Goal: Task Accomplishment & Management: Complete application form

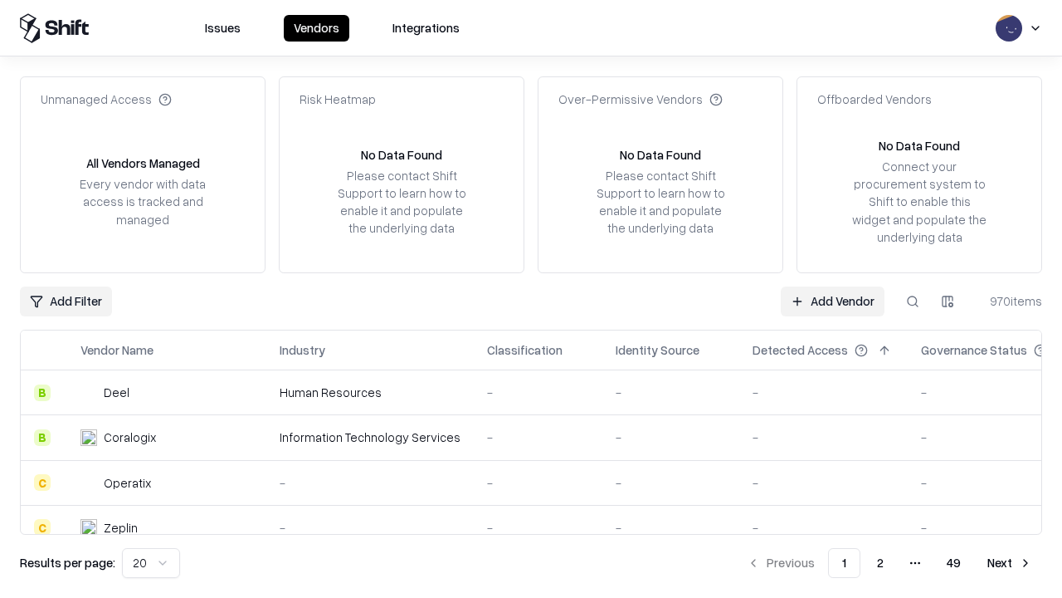
click at [832, 300] on link "Add Vendor" at bounding box center [833, 301] width 104 height 30
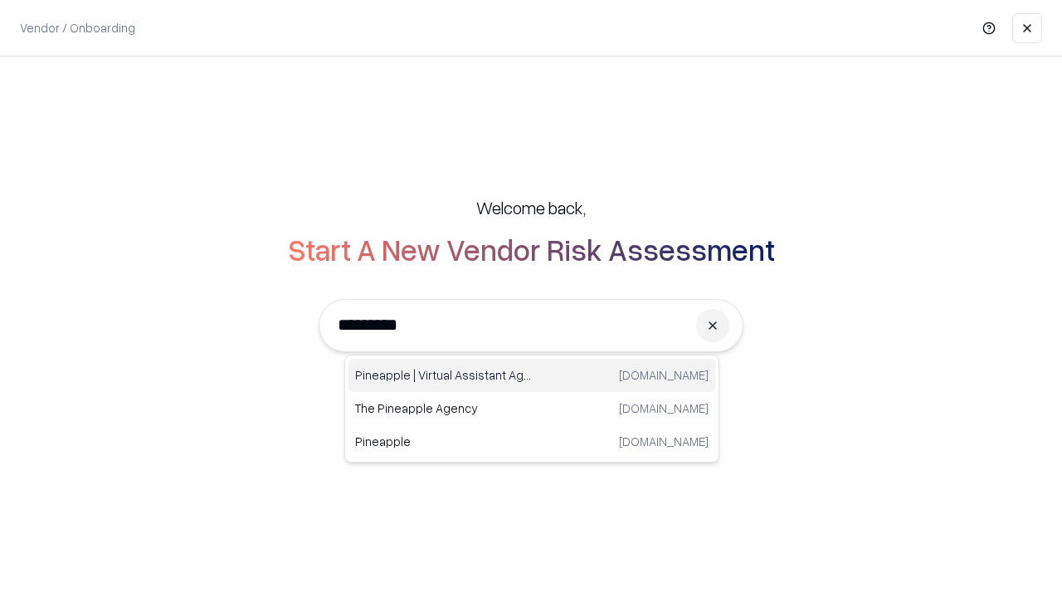
click at [532, 375] on div "Pineapple | Virtual Assistant Agency trypineapple.com" at bounding box center [532, 375] width 367 height 33
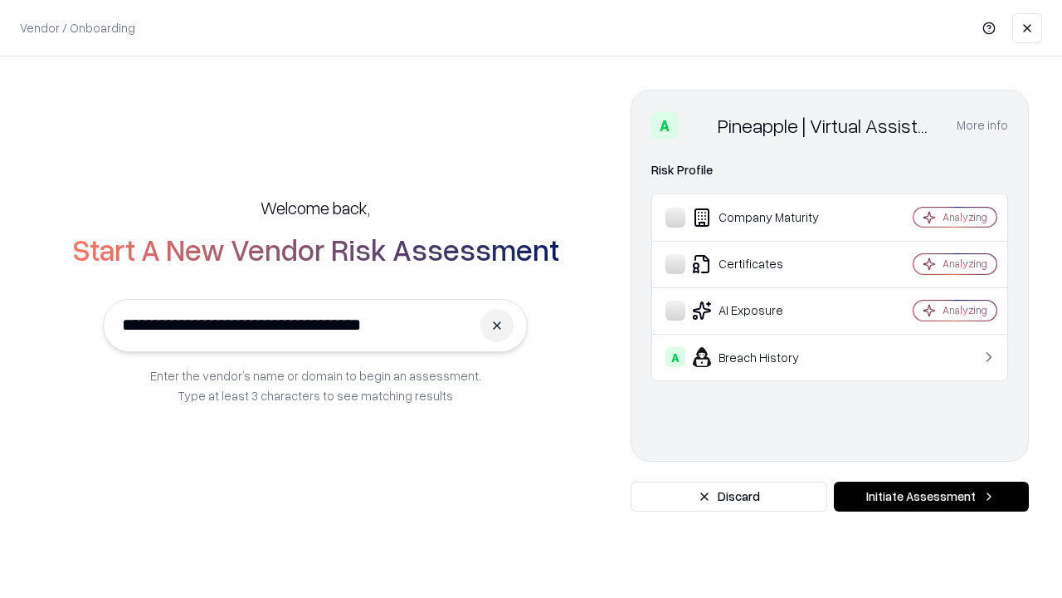
type input "**********"
click at [931, 496] on button "Initiate Assessment" at bounding box center [931, 496] width 195 height 30
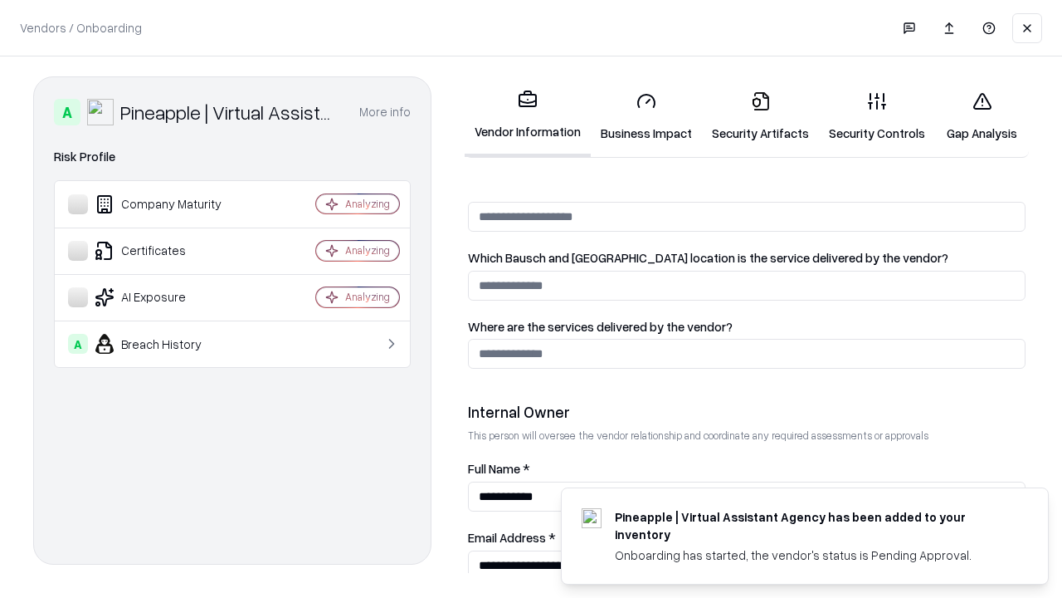
scroll to position [860, 0]
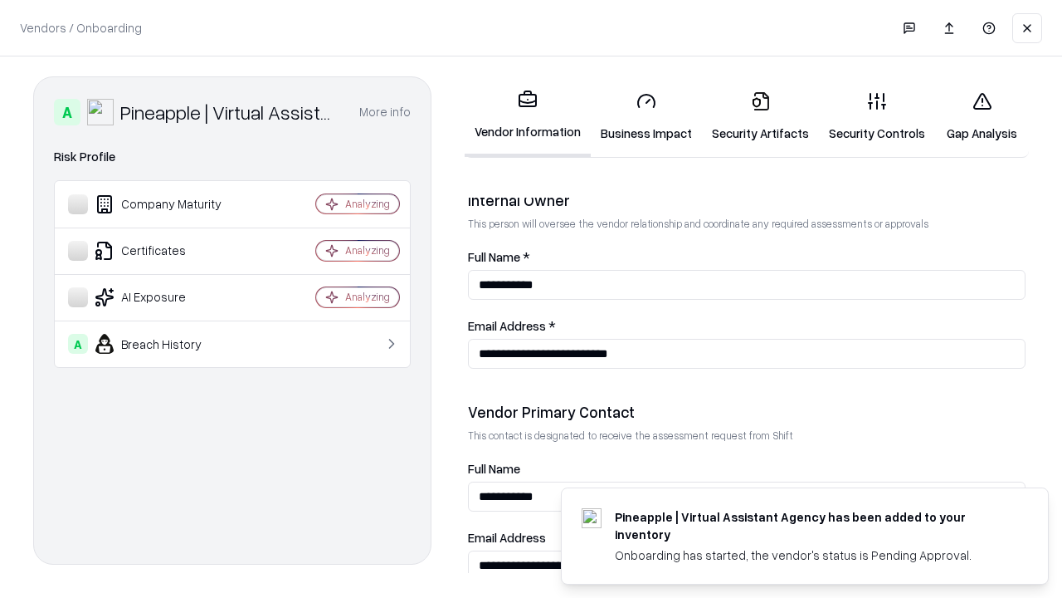
click at [760, 116] on link "Security Artifacts" at bounding box center [760, 116] width 117 height 77
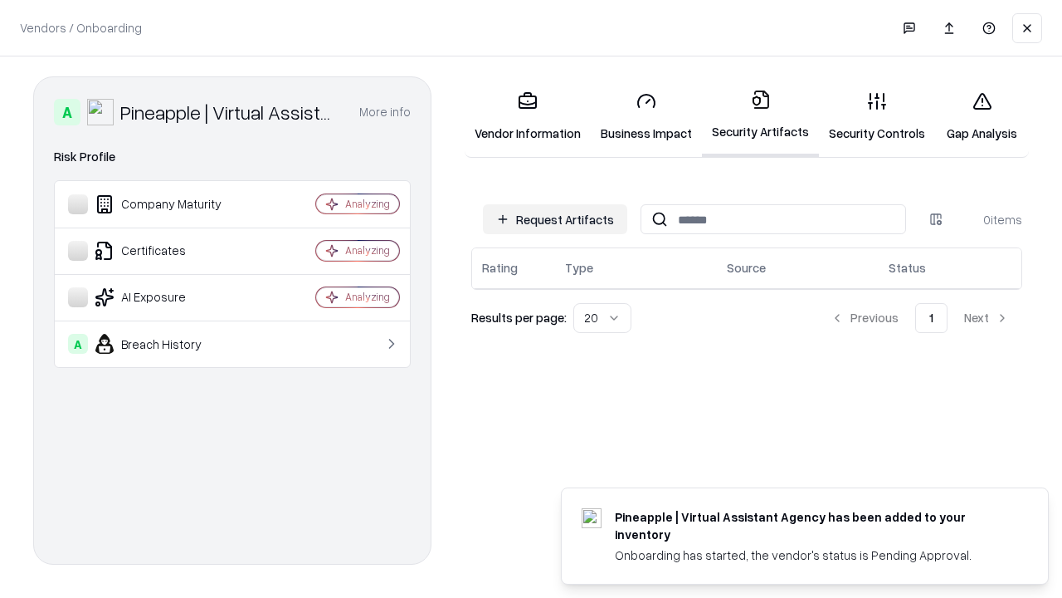
click at [555, 219] on button "Request Artifacts" at bounding box center [555, 219] width 144 height 30
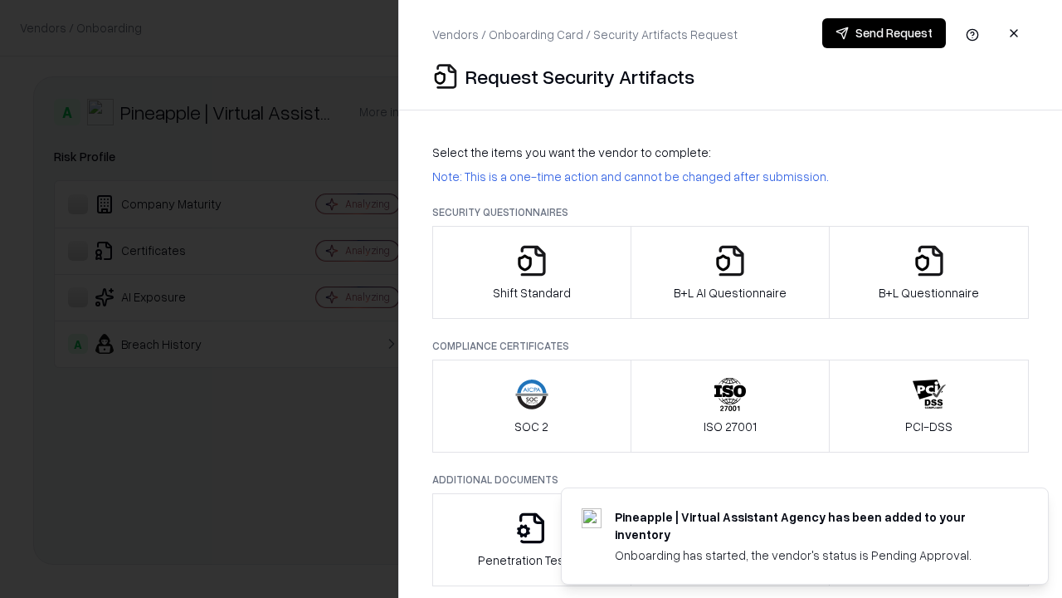
click at [929, 272] on icon "button" at bounding box center [929, 260] width 33 height 33
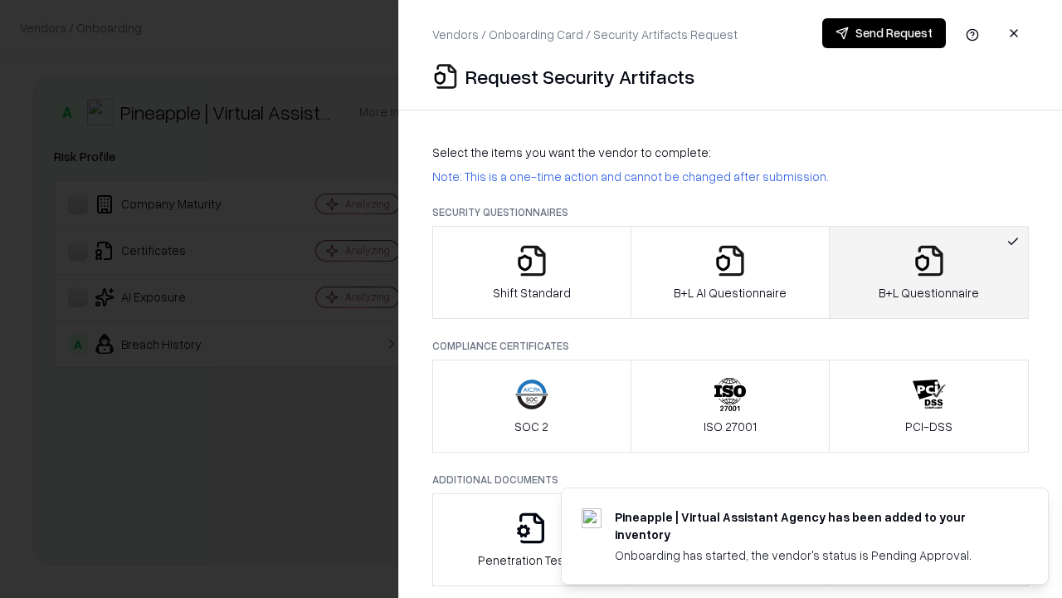
click at [730, 272] on icon "button" at bounding box center [730, 260] width 33 height 33
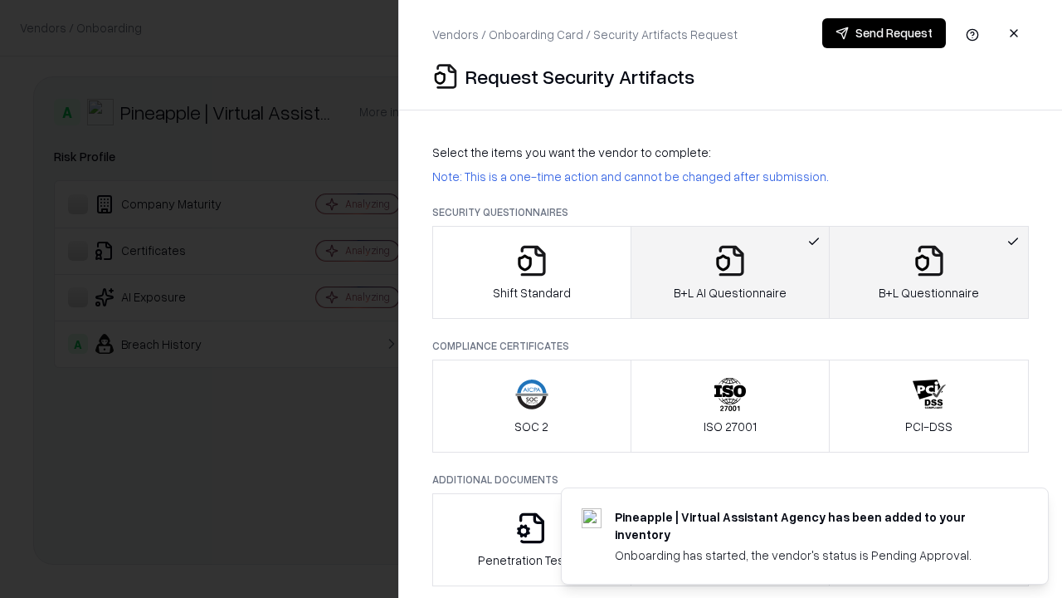
click at [884, 33] on button "Send Request" at bounding box center [885, 33] width 124 height 30
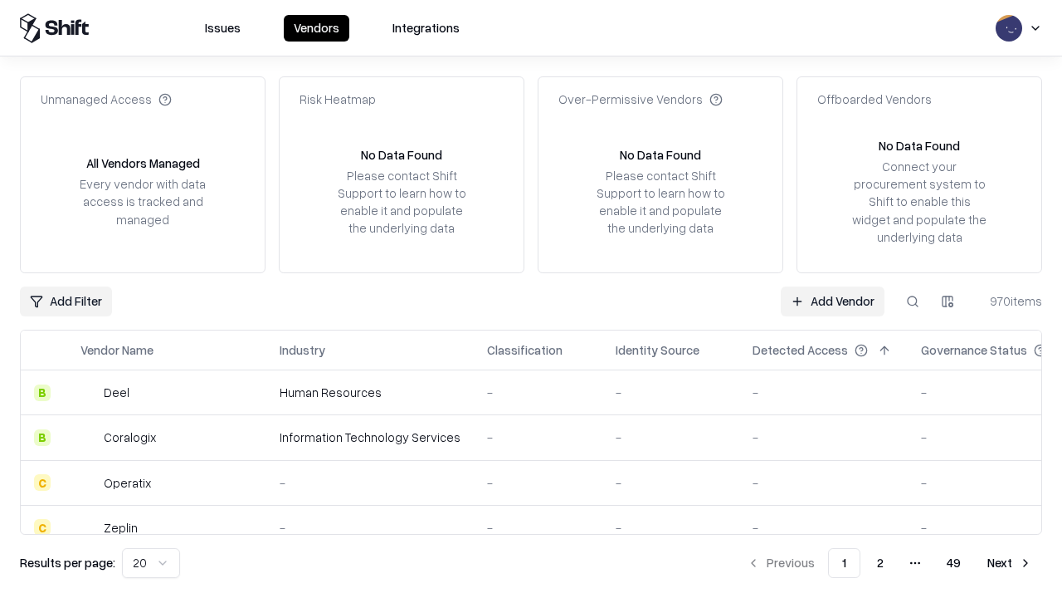
click at [913, 300] on button at bounding box center [913, 301] width 30 height 30
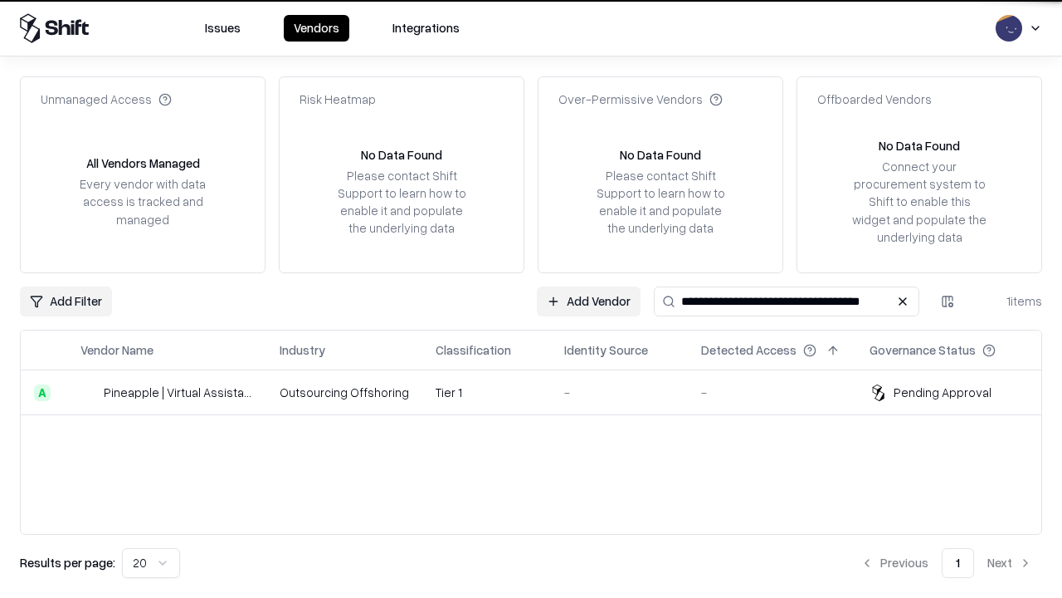
type input "**********"
click at [541, 392] on td "Tier 1" at bounding box center [486, 392] width 129 height 45
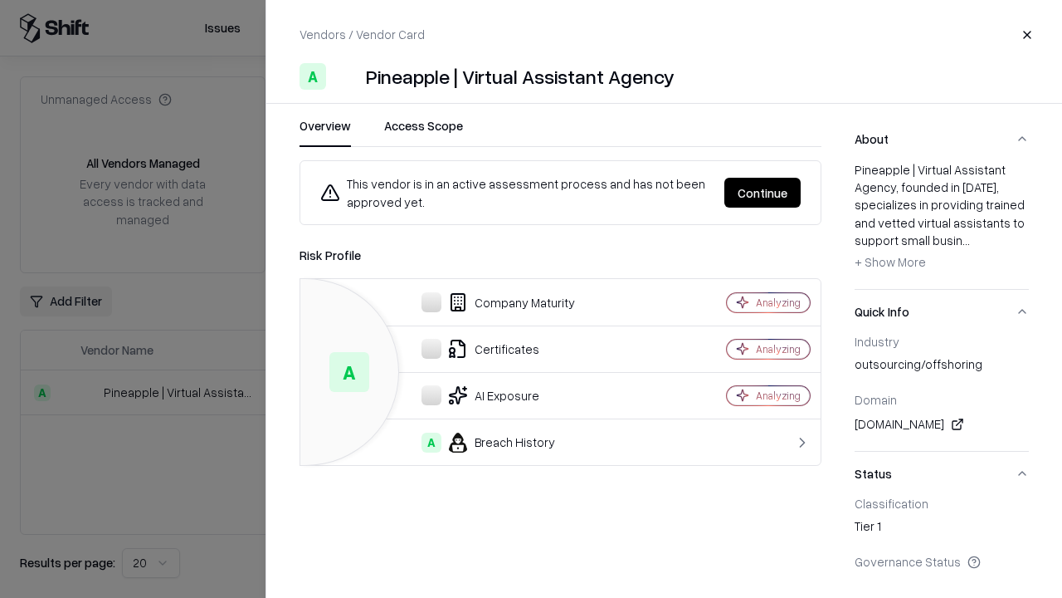
click at [763, 193] on button "Continue" at bounding box center [763, 193] width 76 height 30
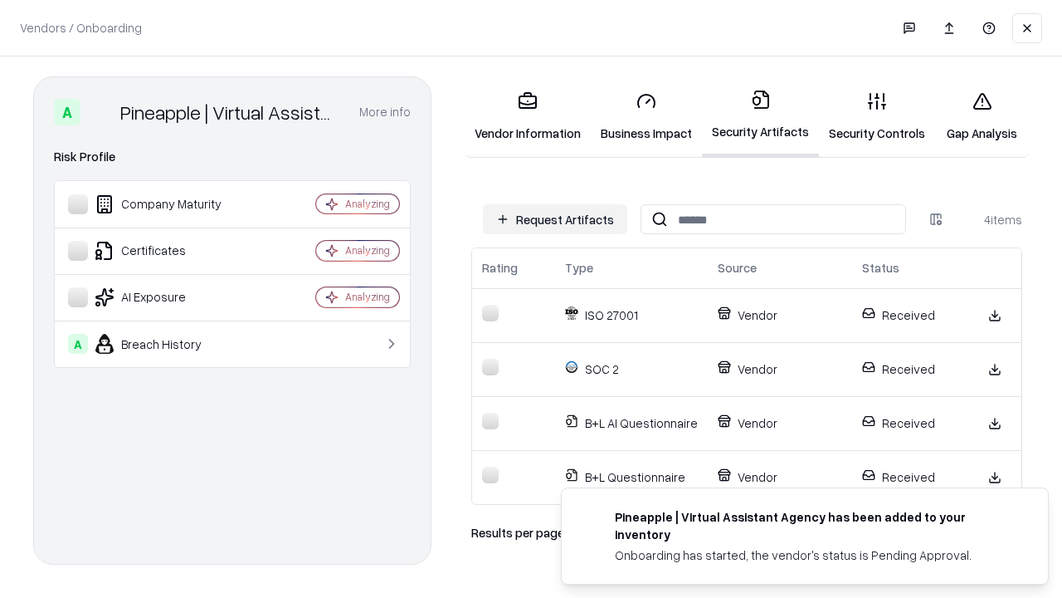
click at [982, 116] on link "Gap Analysis" at bounding box center [982, 116] width 94 height 77
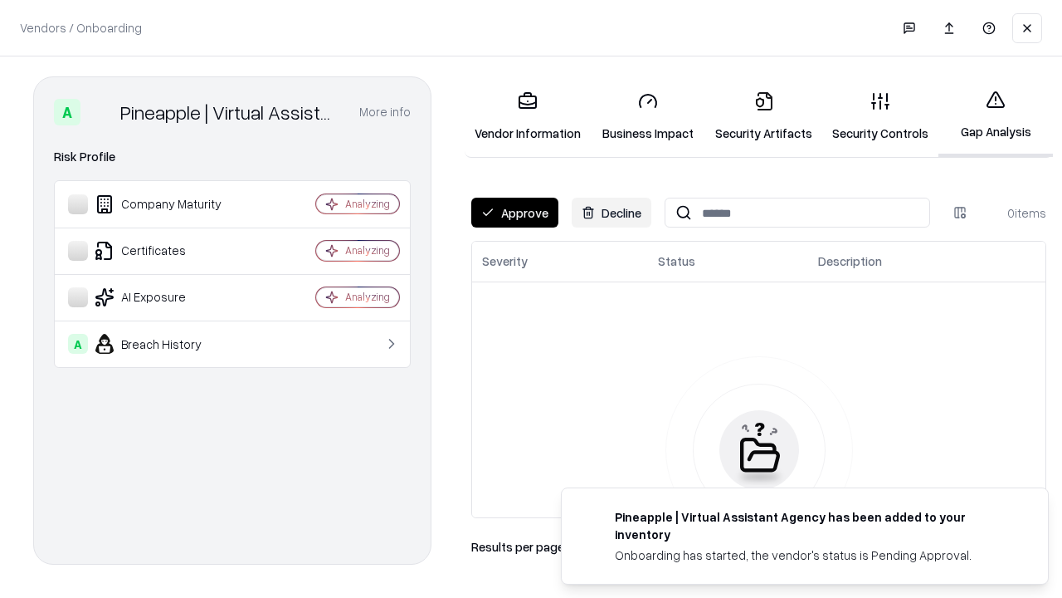
click at [515, 212] on button "Approve" at bounding box center [514, 213] width 87 height 30
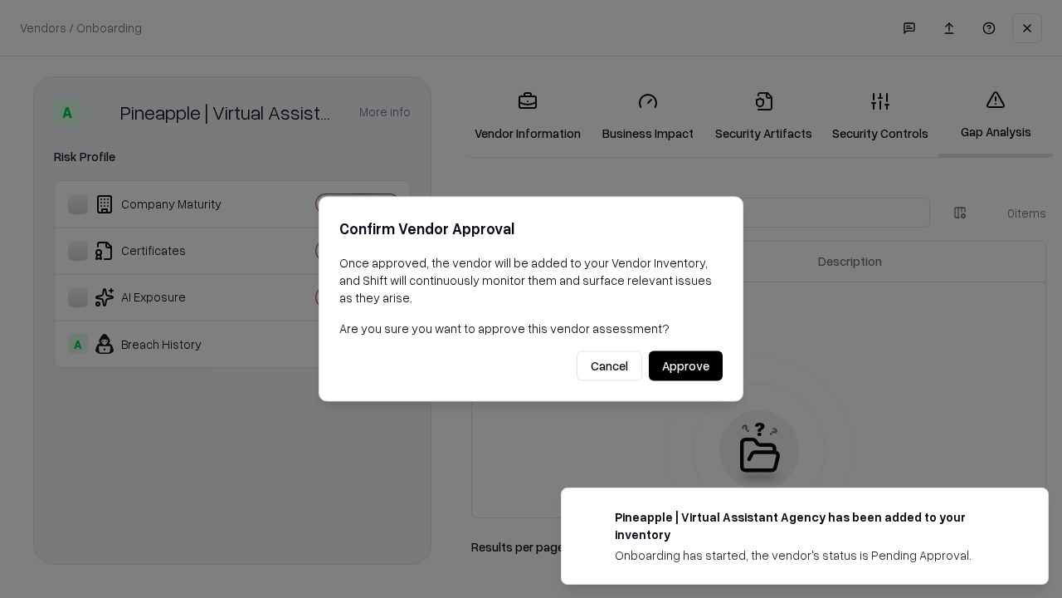
click at [686, 365] on button "Approve" at bounding box center [686, 366] width 74 height 30
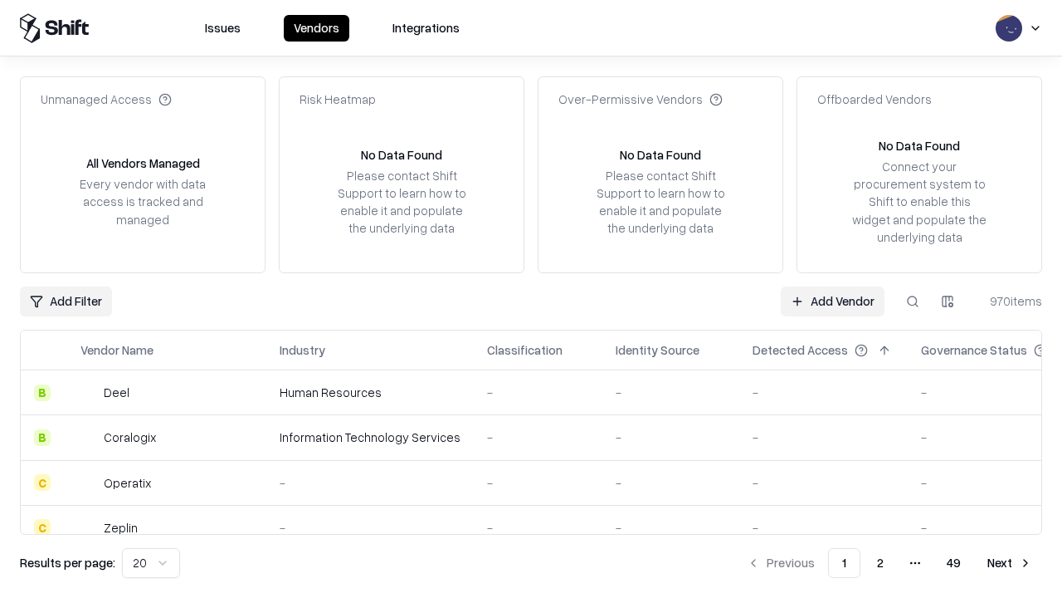
type input "**********"
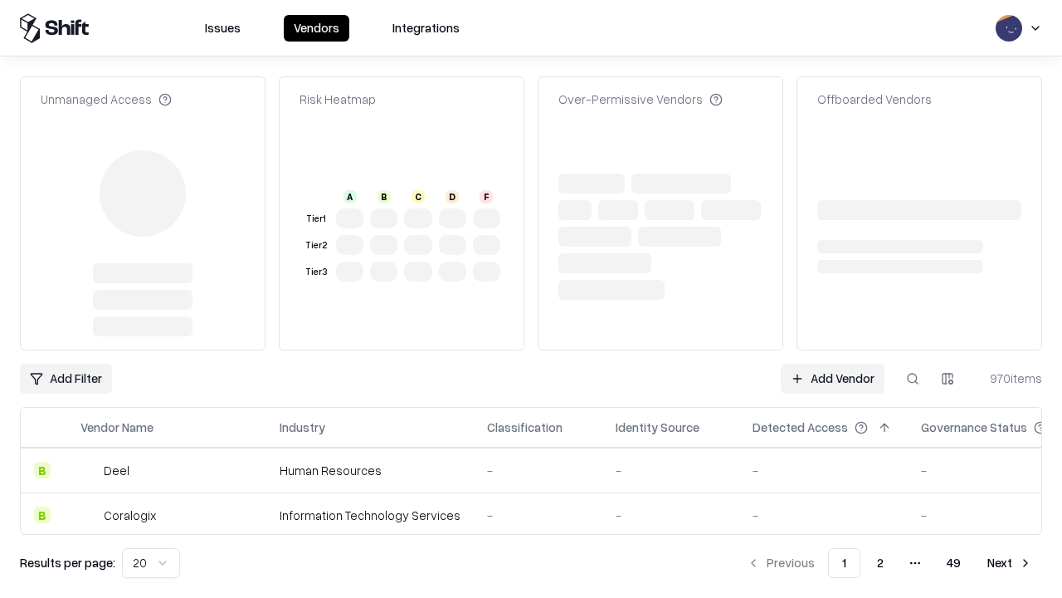
click at [832, 364] on link "Add Vendor" at bounding box center [833, 379] width 104 height 30
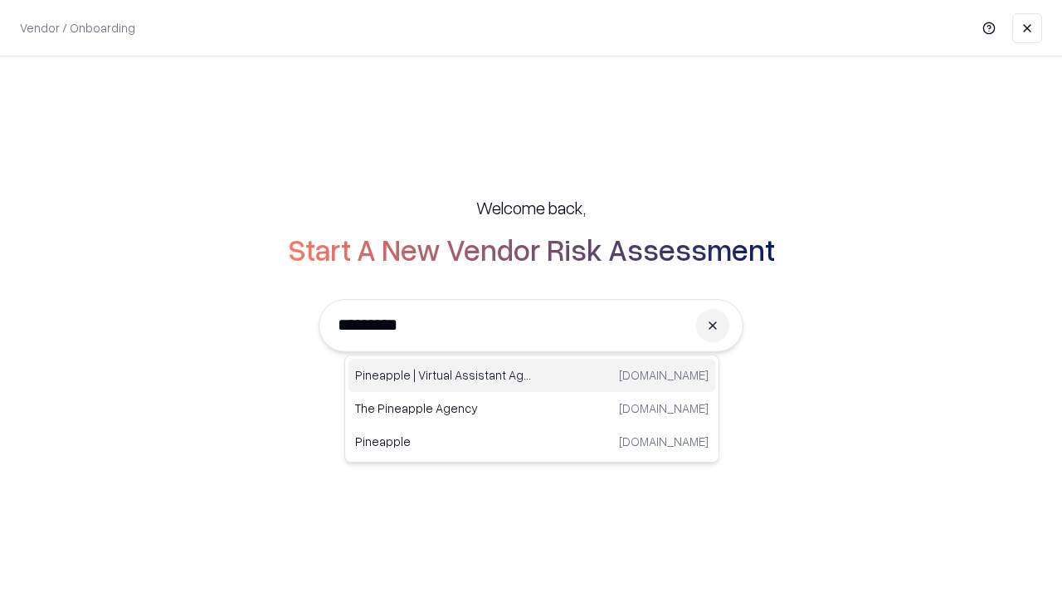
click at [532, 375] on div "Pineapple | Virtual Assistant Agency trypineapple.com" at bounding box center [532, 375] width 367 height 33
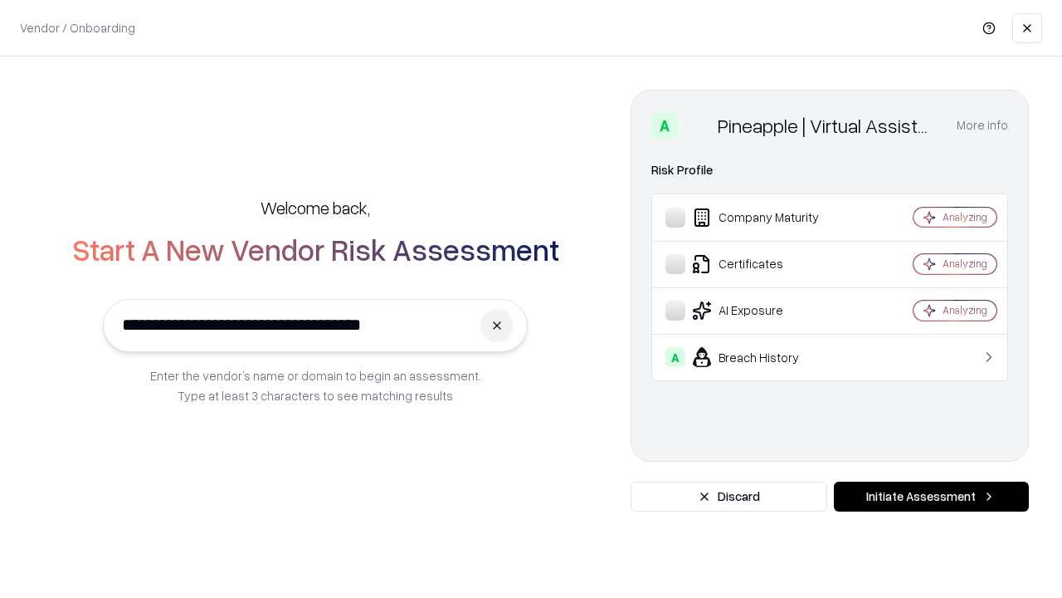
type input "**********"
click at [931, 496] on button "Initiate Assessment" at bounding box center [931, 496] width 195 height 30
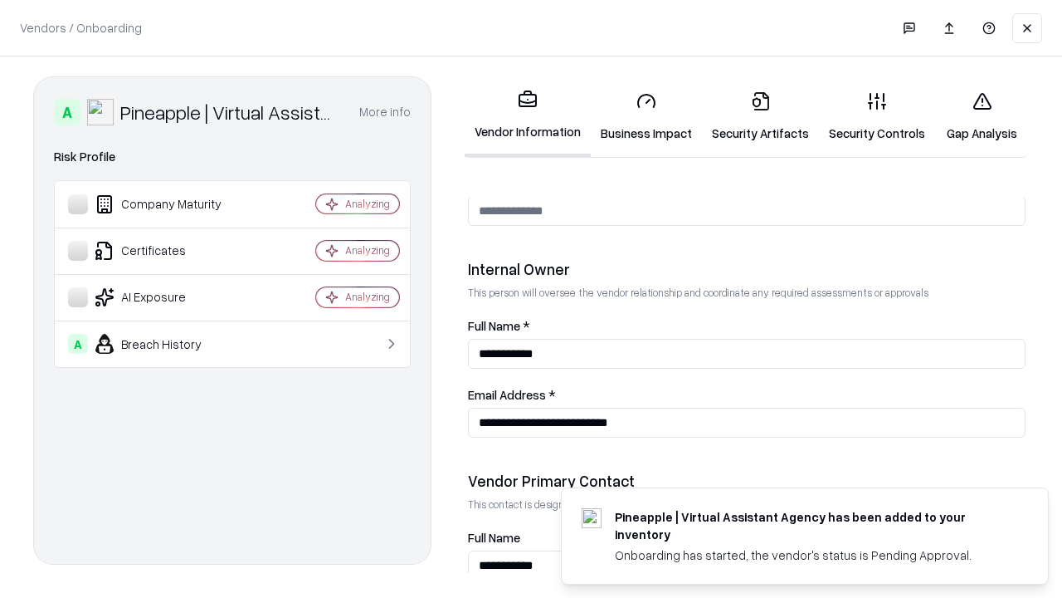
scroll to position [860, 0]
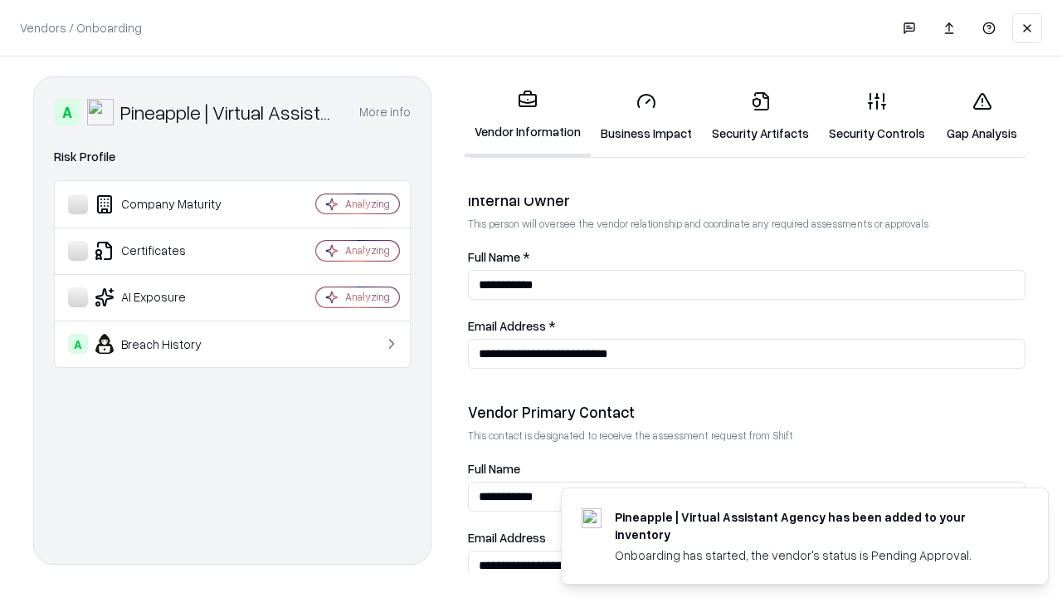
click at [982, 116] on link "Gap Analysis" at bounding box center [982, 116] width 94 height 77
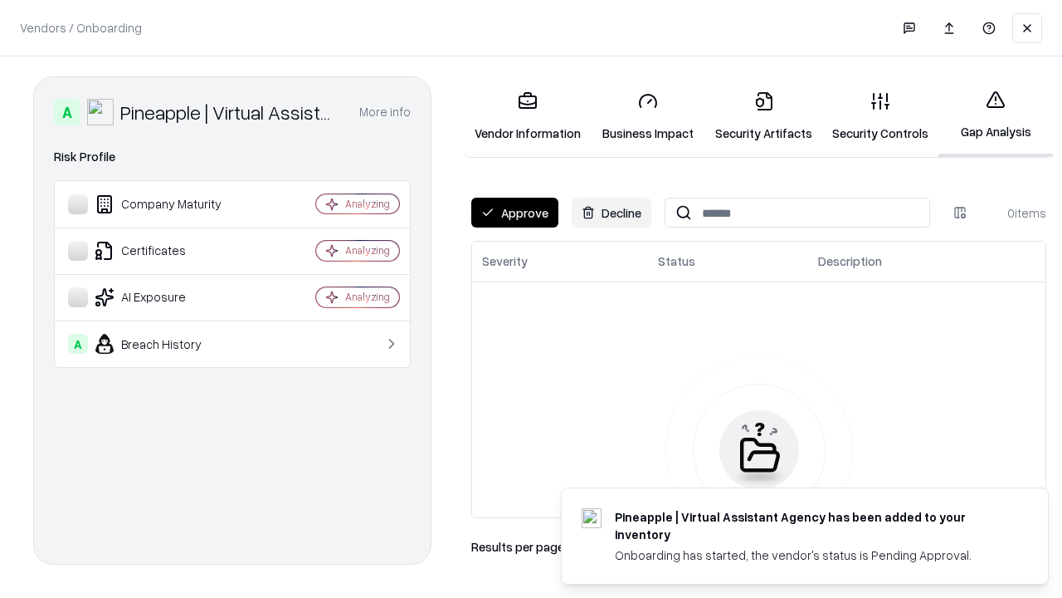
click at [515, 212] on button "Approve" at bounding box center [514, 213] width 87 height 30
